Goal: Task Accomplishment & Management: Use online tool/utility

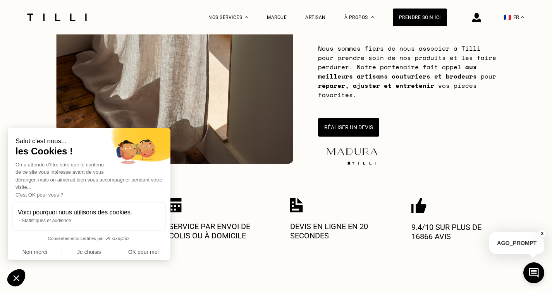
scroll to position [140, 0]
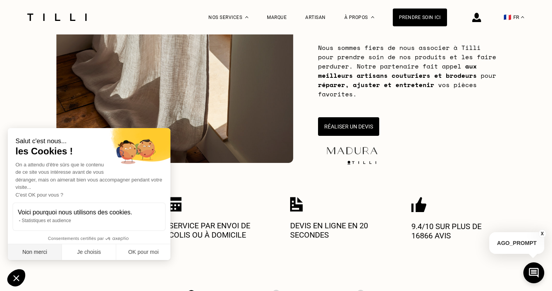
click at [33, 253] on button "Non merci" at bounding box center [35, 252] width 54 height 16
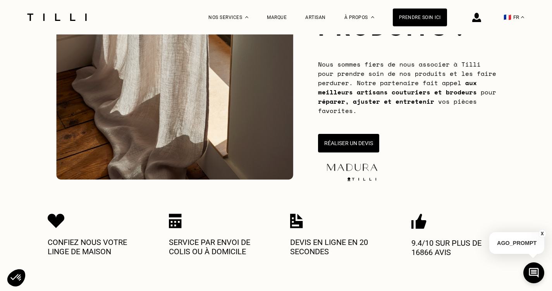
scroll to position [106, 0]
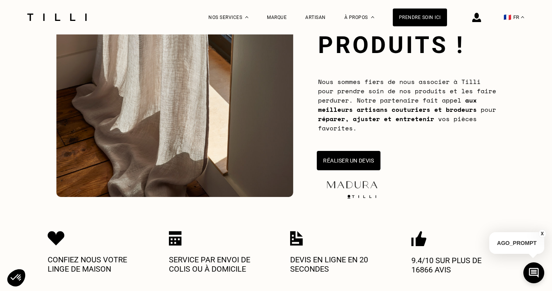
click at [363, 160] on button "Réaliser un devis" at bounding box center [349, 160] width 64 height 19
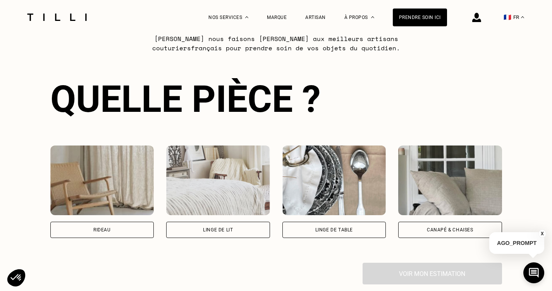
scroll to position [463, 0]
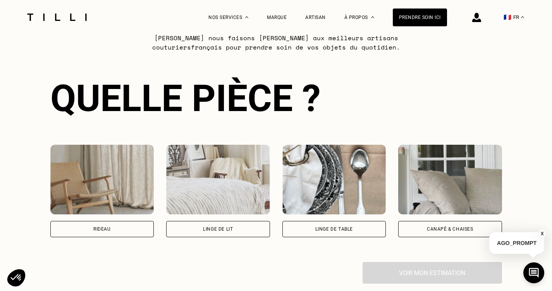
click at [133, 228] on div "Rideau" at bounding box center [102, 229] width 104 height 16
select select "FR"
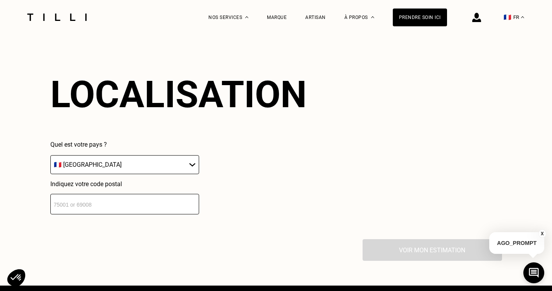
scroll to position [0, 6]
click at [131, 202] on input "number" at bounding box center [124, 204] width 149 height 21
type input "31130"
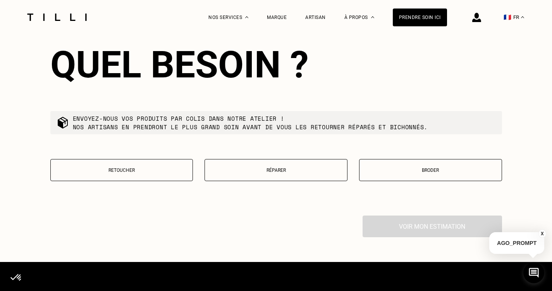
scroll to position [902, 0]
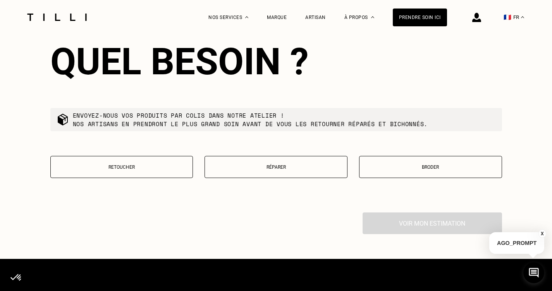
click at [121, 163] on button "Retoucher" at bounding box center [121, 167] width 143 height 22
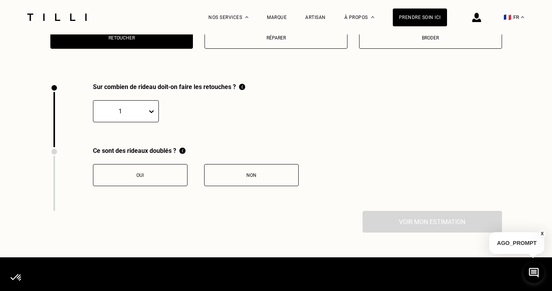
scroll to position [1067, 0]
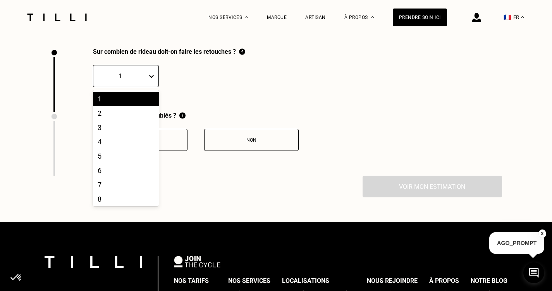
click at [152, 76] on icon at bounding box center [152, 76] width 8 height 8
click at [130, 152] on div "5" at bounding box center [126, 156] width 66 height 14
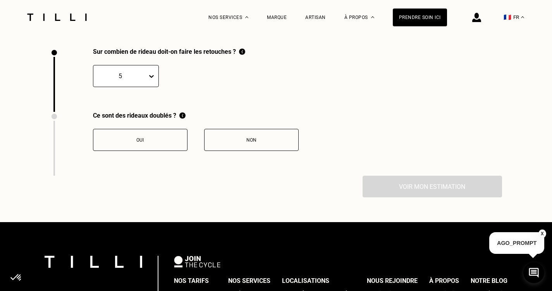
click at [237, 147] on button "Non" at bounding box center [251, 140] width 95 height 22
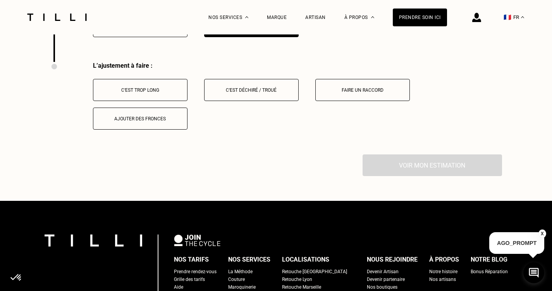
scroll to position [1194, 0]
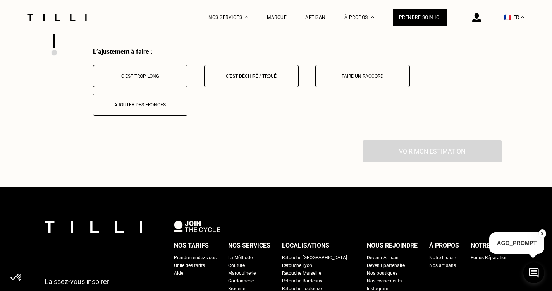
click at [157, 79] on button "C‘est trop long" at bounding box center [140, 76] width 95 height 22
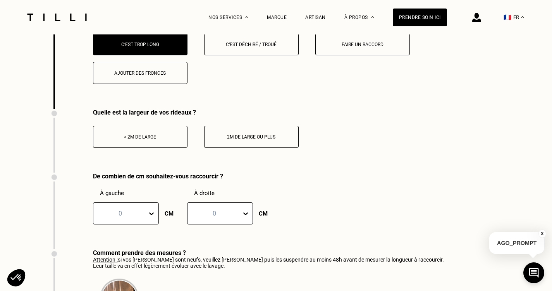
scroll to position [1228, 0]
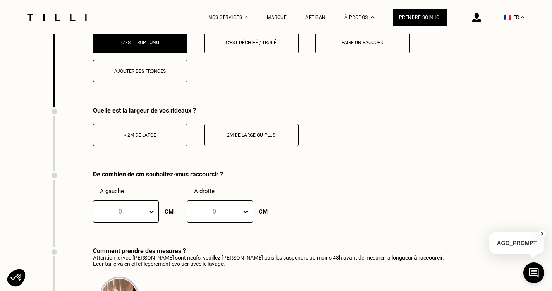
click at [145, 136] on div "< 2m de large" at bounding box center [140, 134] width 86 height 5
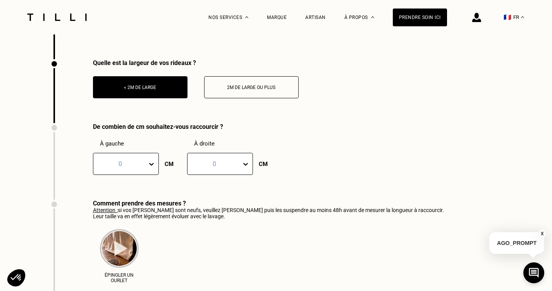
scroll to position [1279, 0]
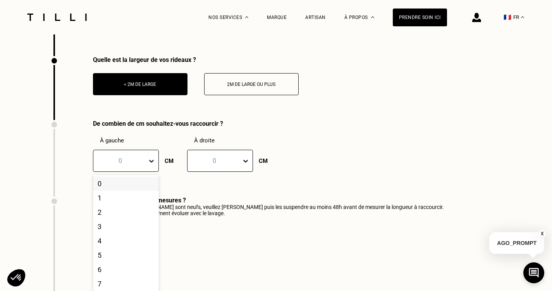
click at [149, 162] on icon at bounding box center [151, 161] width 5 height 3
click at [110, 249] on div "10" at bounding box center [126, 253] width 66 height 14
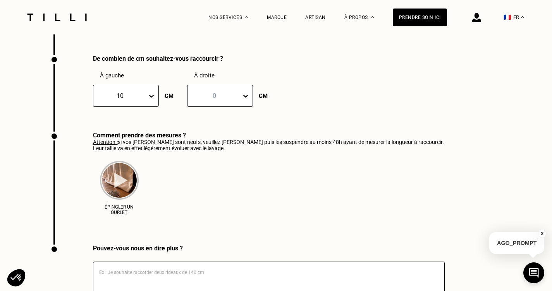
scroll to position [1330, 0]
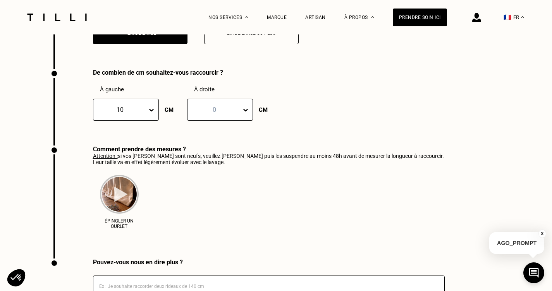
click at [148, 108] on icon at bounding box center [152, 110] width 8 height 8
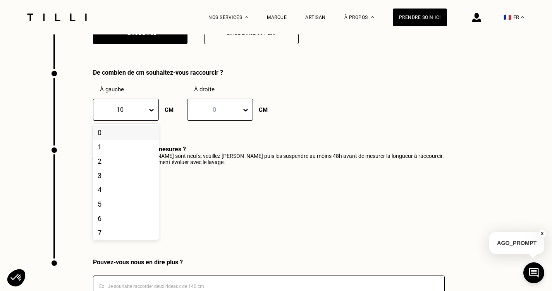
click at [136, 132] on div "0" at bounding box center [126, 133] width 66 height 14
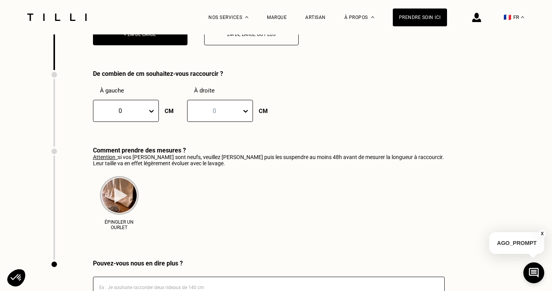
scroll to position [1328, 0]
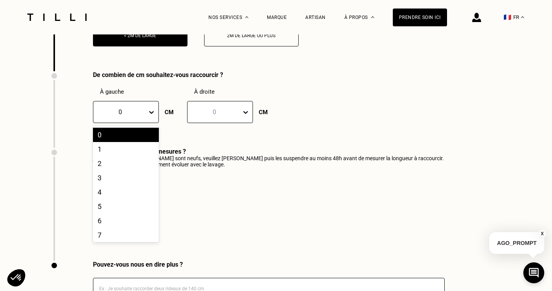
click at [151, 112] on icon at bounding box center [152, 112] width 8 height 8
click at [122, 204] on div "5" at bounding box center [126, 207] width 66 height 14
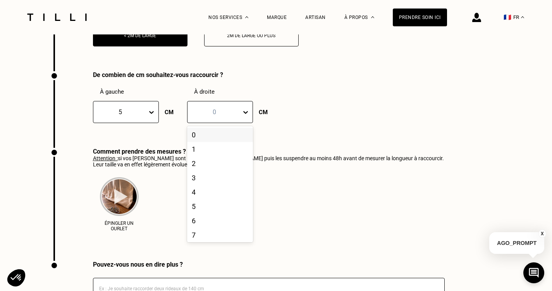
click at [243, 113] on icon at bounding box center [245, 112] width 5 height 3
click at [205, 207] on div "5" at bounding box center [220, 207] width 66 height 14
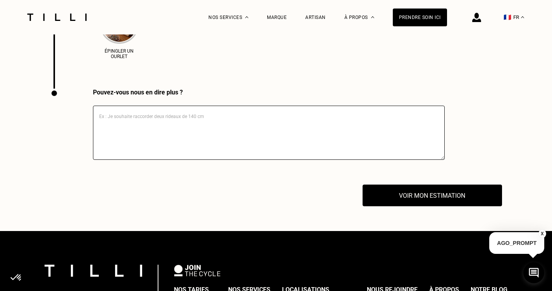
scroll to position [1501, 0]
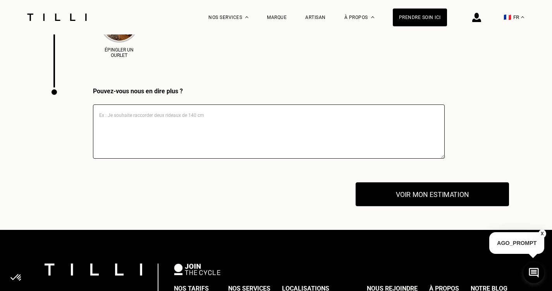
click at [373, 189] on button "Voir mon estimation" at bounding box center [432, 194] width 153 height 24
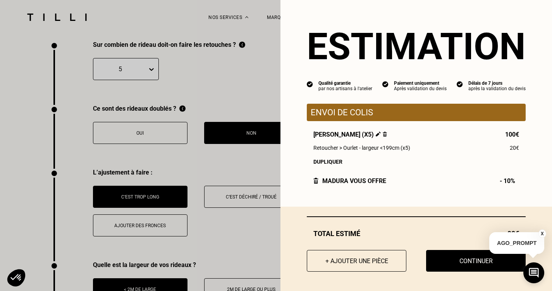
scroll to position [1060, 0]
